Goal: Ask a question

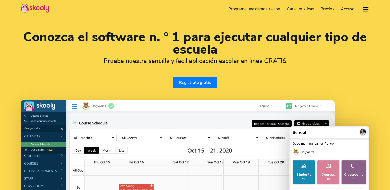
select select "es"
select select "34"
select select "[GEOGRAPHIC_DATA]"
select select "Europe/[GEOGRAPHIC_DATA]"
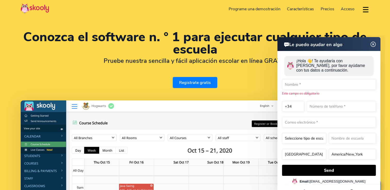
click at [374, 43] on img at bounding box center [373, 44] width 6 height 10
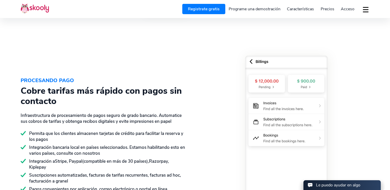
scroll to position [644, 0]
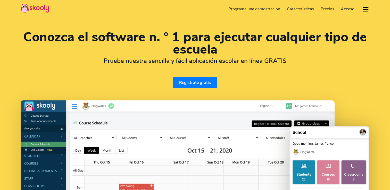
select select "es"
select select "34"
select select "[GEOGRAPHIC_DATA]"
select select "Europe/[GEOGRAPHIC_DATA]"
